Goal: Find specific page/section: Find specific page/section

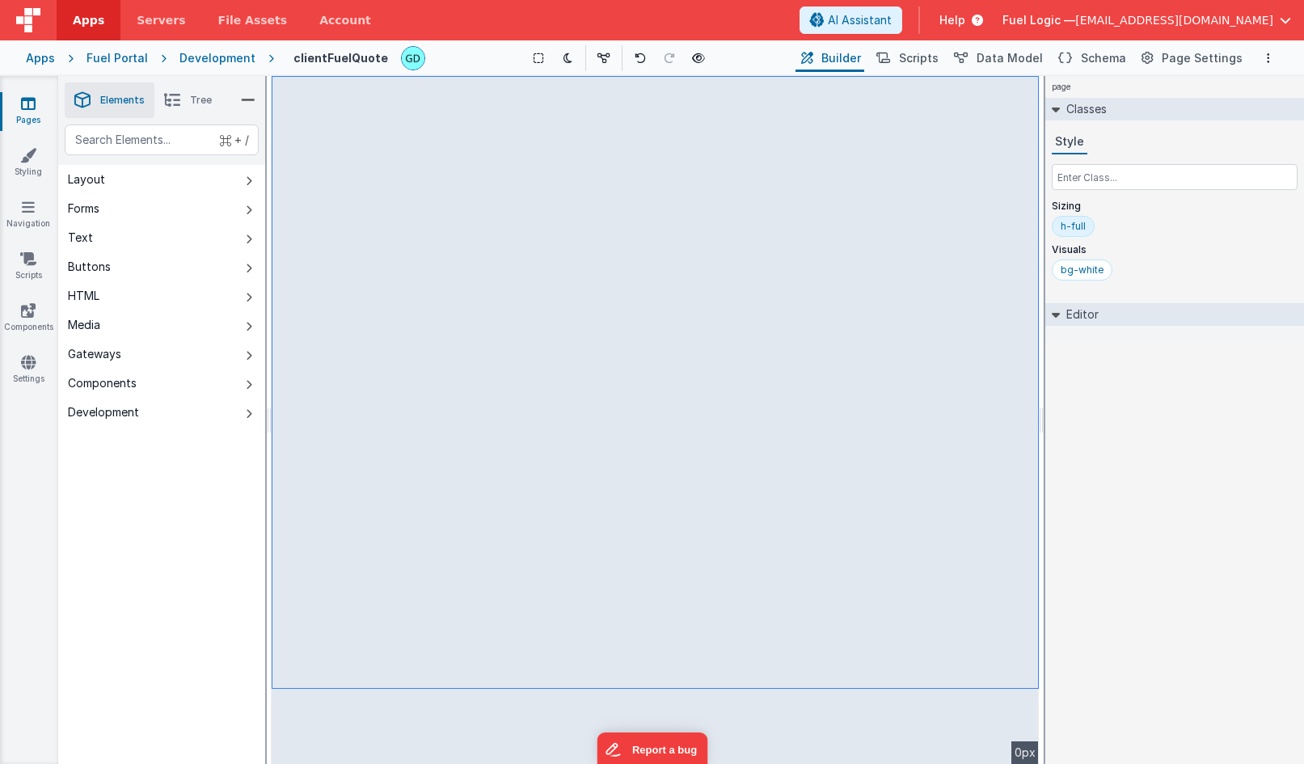
click at [1157, 431] on div "page Classes Style Sizing h-full Visuals bg-white Editor DEV: Focus DEV: builde…" at bounding box center [1174, 420] width 259 height 688
click at [1177, 57] on span "Page Settings" at bounding box center [1202, 58] width 81 height 16
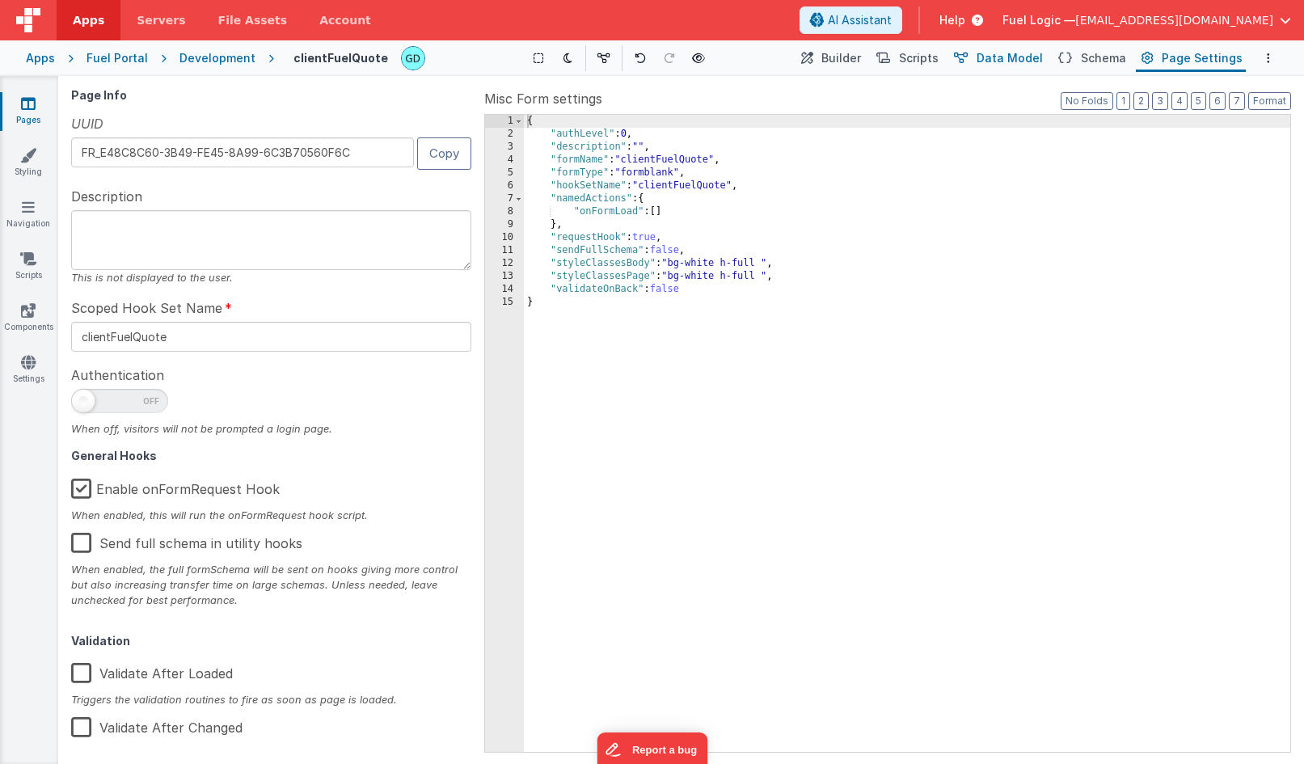
click at [1033, 59] on span "Data Model" at bounding box center [1009, 58] width 66 height 16
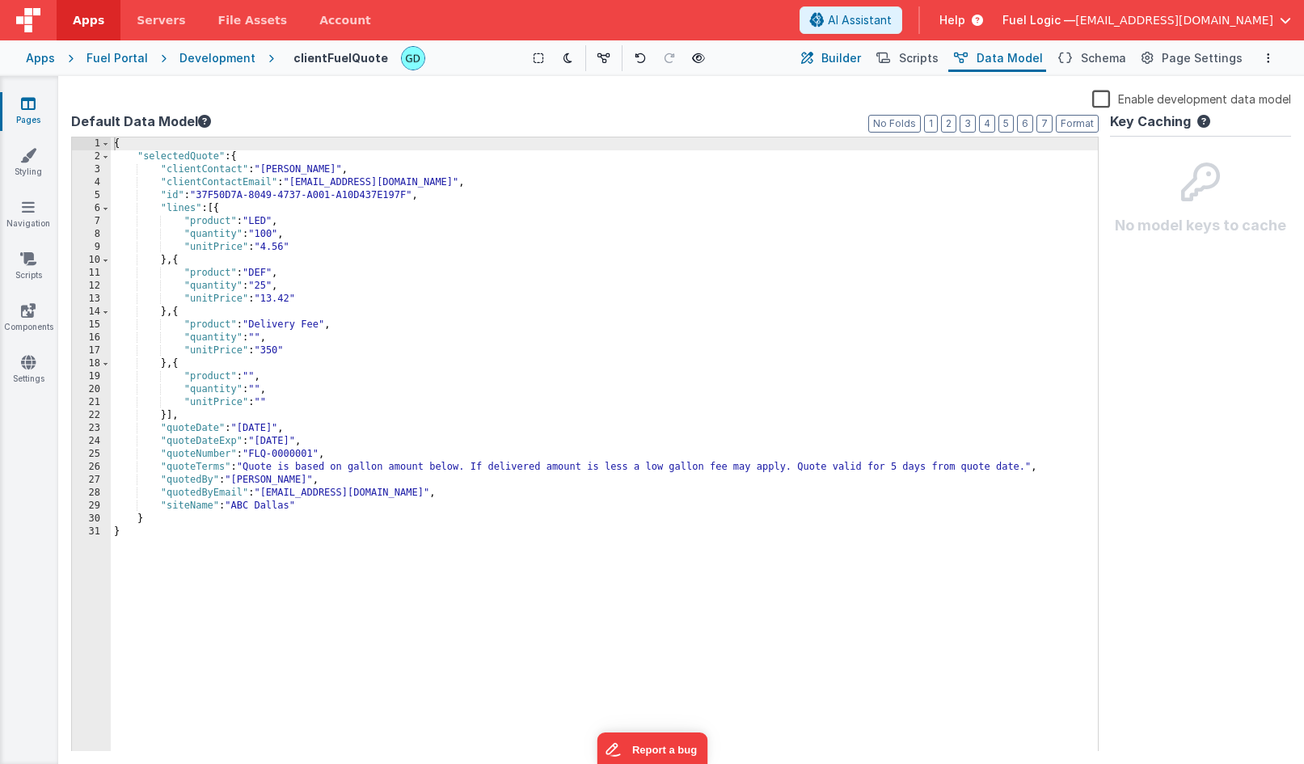
click at [847, 62] on span "Builder" at bounding box center [841, 58] width 40 height 16
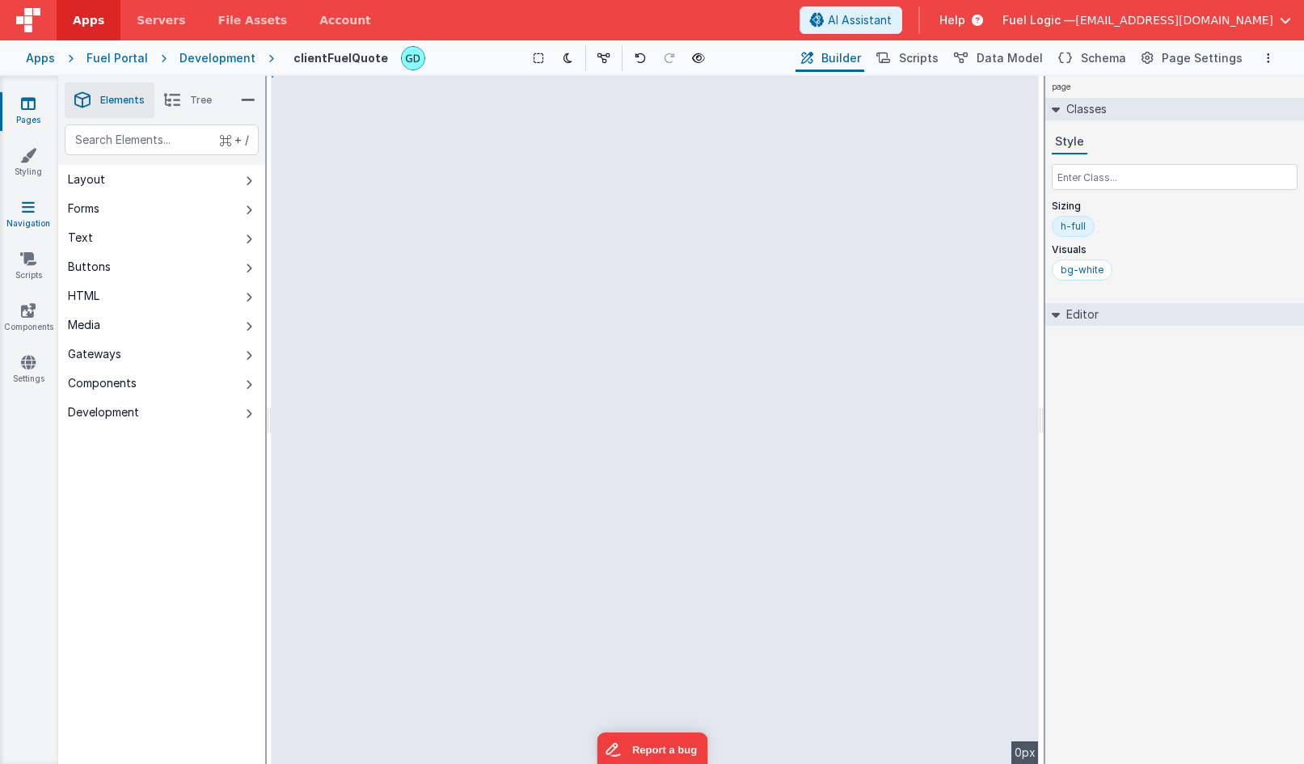
click at [26, 217] on link "Navigation" at bounding box center [28, 215] width 58 height 32
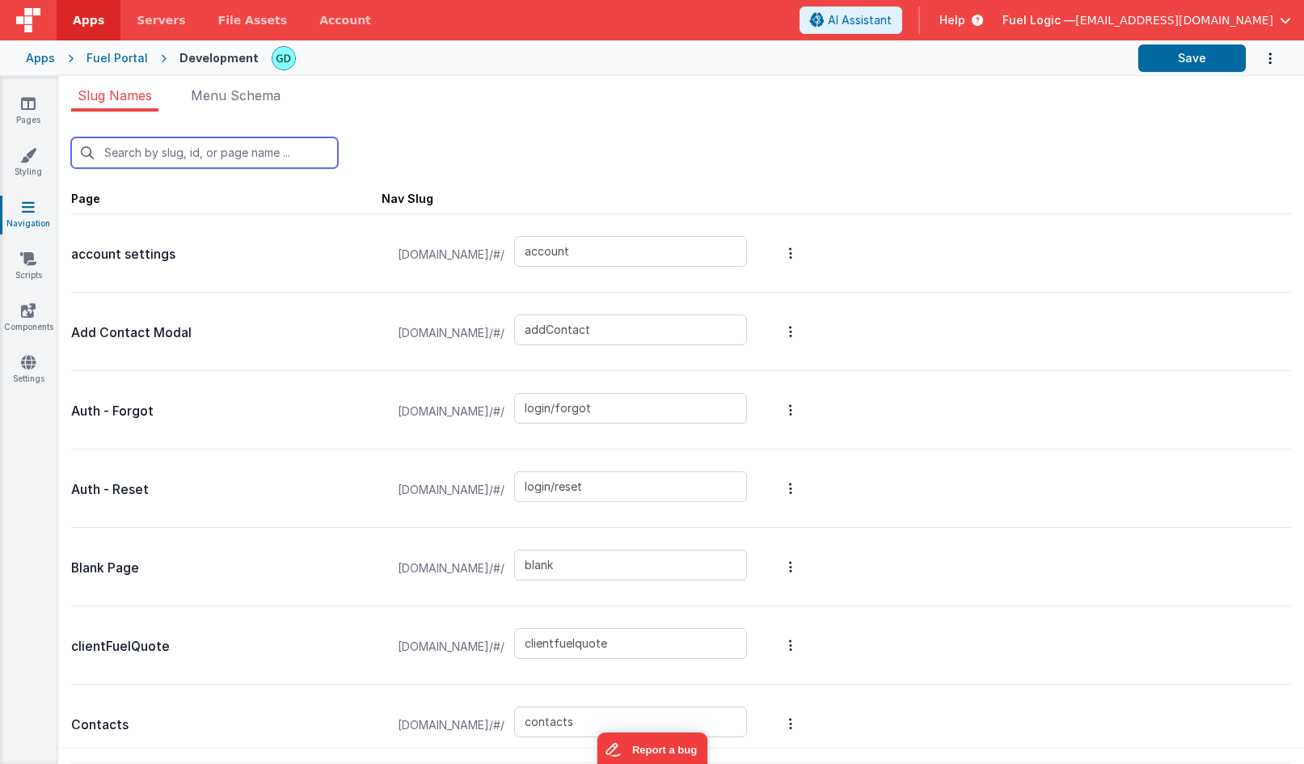
click at [262, 157] on input "text" at bounding box center [204, 152] width 267 height 31
paste input "clientFuelQuote"
type input "clientFuelQuote"
type input "clientfuelquote"
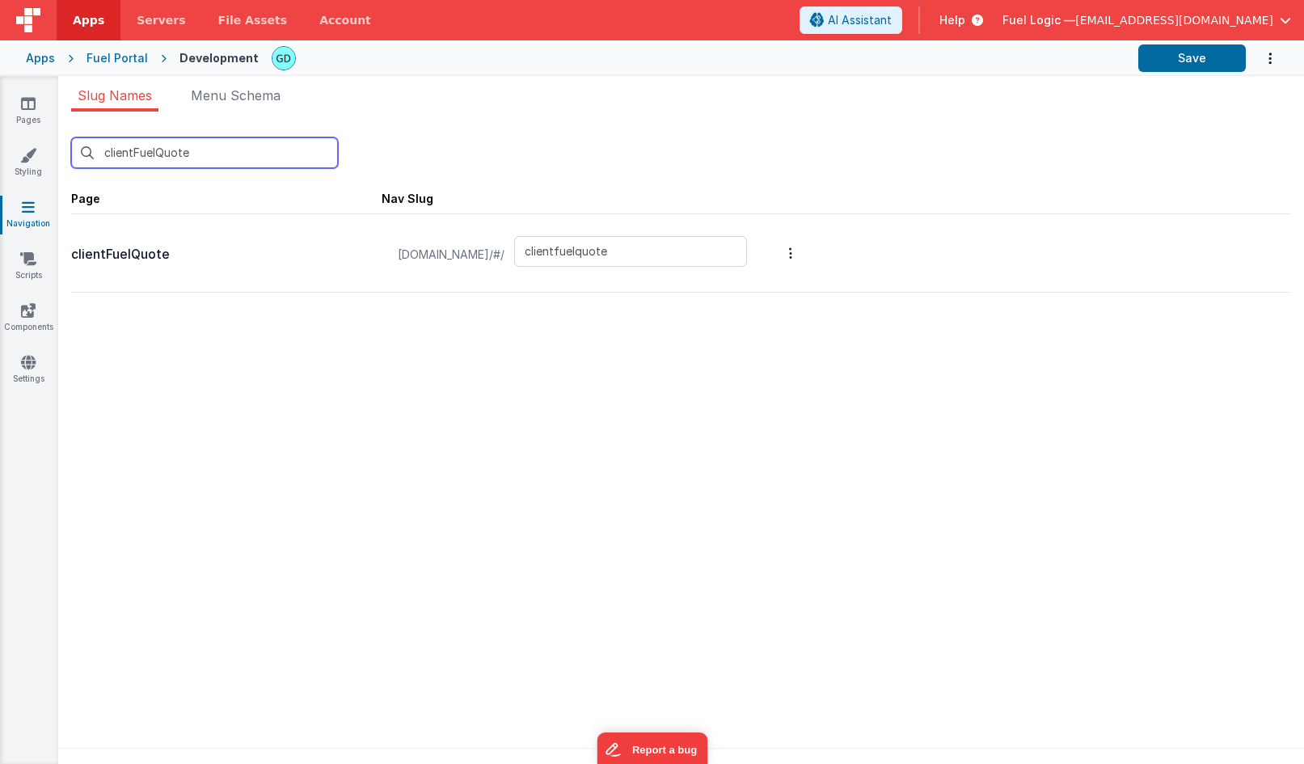
type input "clientFuelQuote"
click at [327, 361] on div "clientFuelQuote New Slug Page Nav Slug clientFuelQuote [DOMAIN_NAME]/#/ clientf…" at bounding box center [681, 443] width 1246 height 662
click at [627, 256] on input "clientfuelquote" at bounding box center [630, 251] width 233 height 31
paste input "FuelQ"
type input "clientFuelQuote"
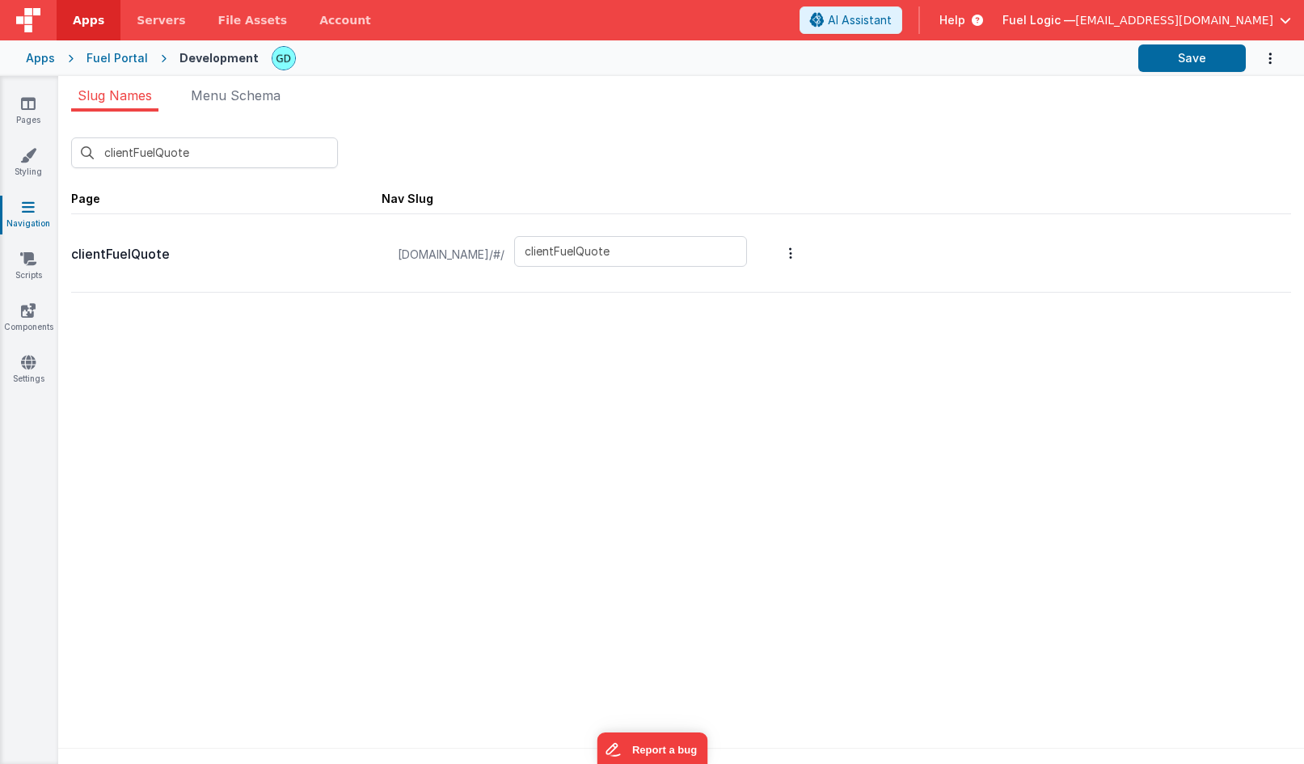
click at [690, 359] on div "clientFuelQuote New Slug Page Nav Slug clientFuelQuote [DOMAIN_NAME]/#/ clientF…" at bounding box center [681, 443] width 1246 height 662
click at [1185, 55] on button "Save" at bounding box center [1192, 57] width 108 height 27
click at [36, 113] on link "Pages" at bounding box center [28, 111] width 58 height 32
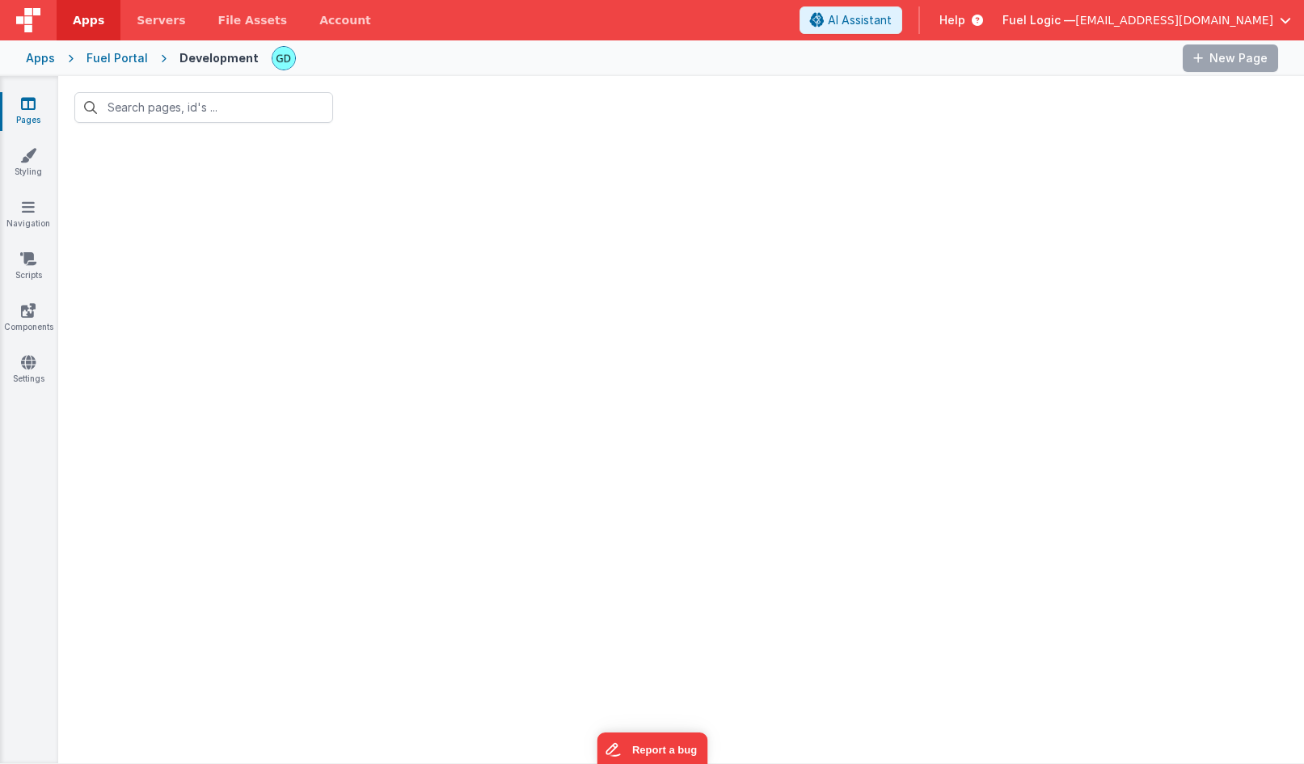
type input "quo"
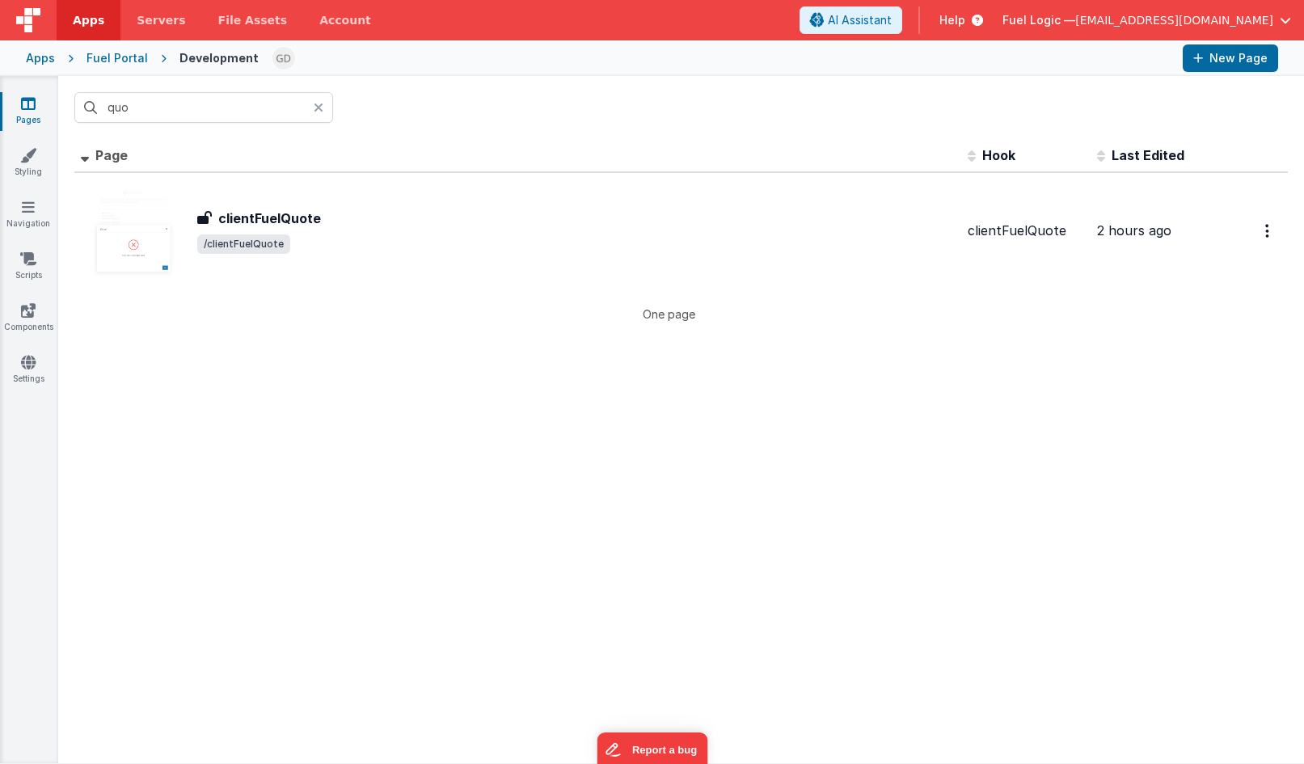
click at [140, 56] on div "Fuel Portal" at bounding box center [116, 58] width 61 height 16
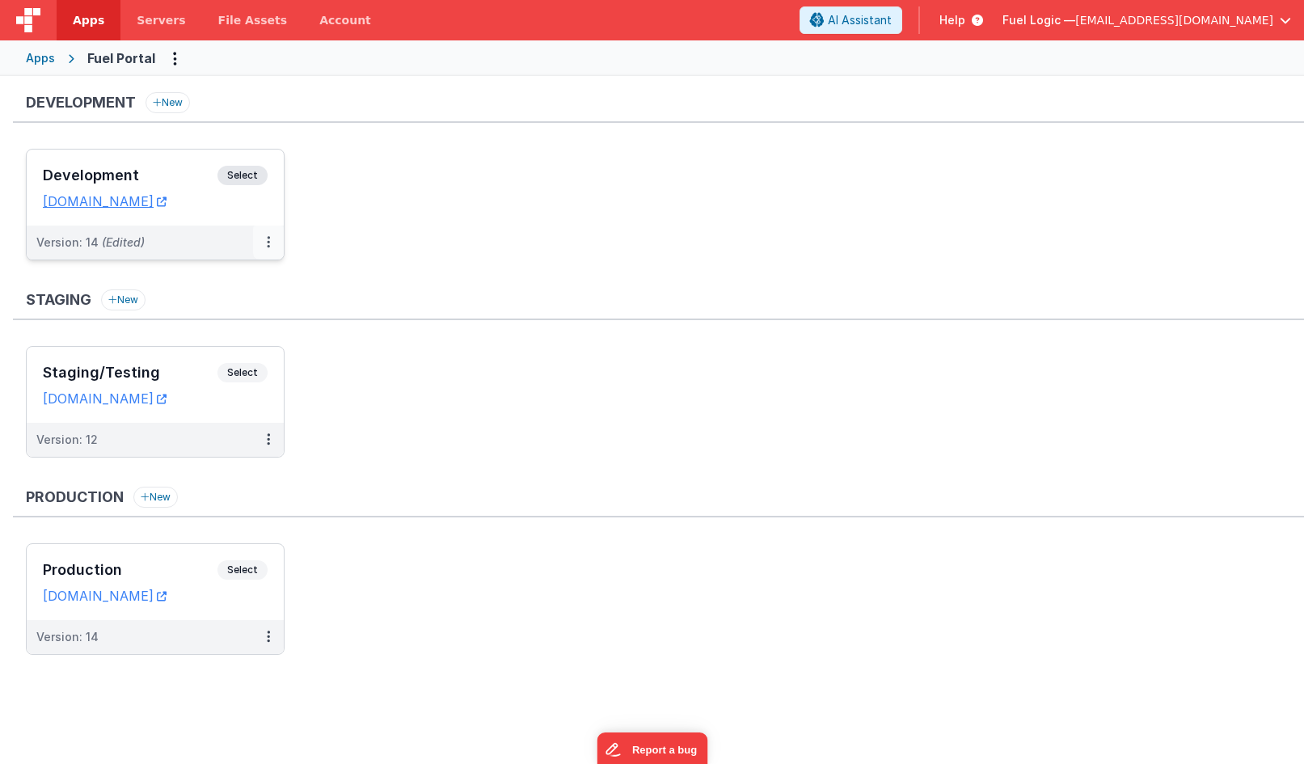
click at [273, 244] on button at bounding box center [268, 243] width 31 height 34
click at [221, 315] on link "Open Helper" at bounding box center [212, 307] width 142 height 29
